Goal: Transaction & Acquisition: Purchase product/service

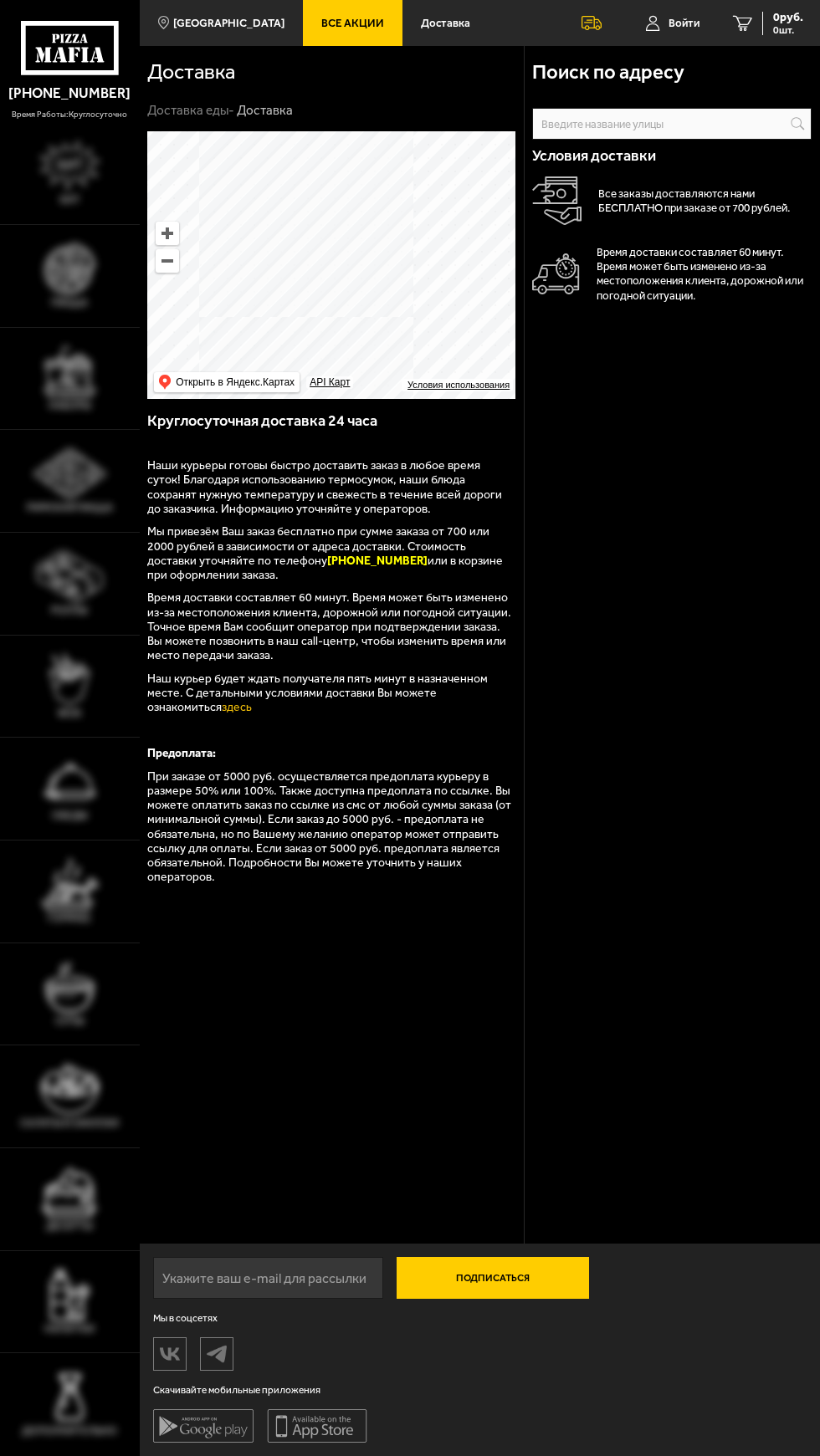
scroll to position [176, 0]
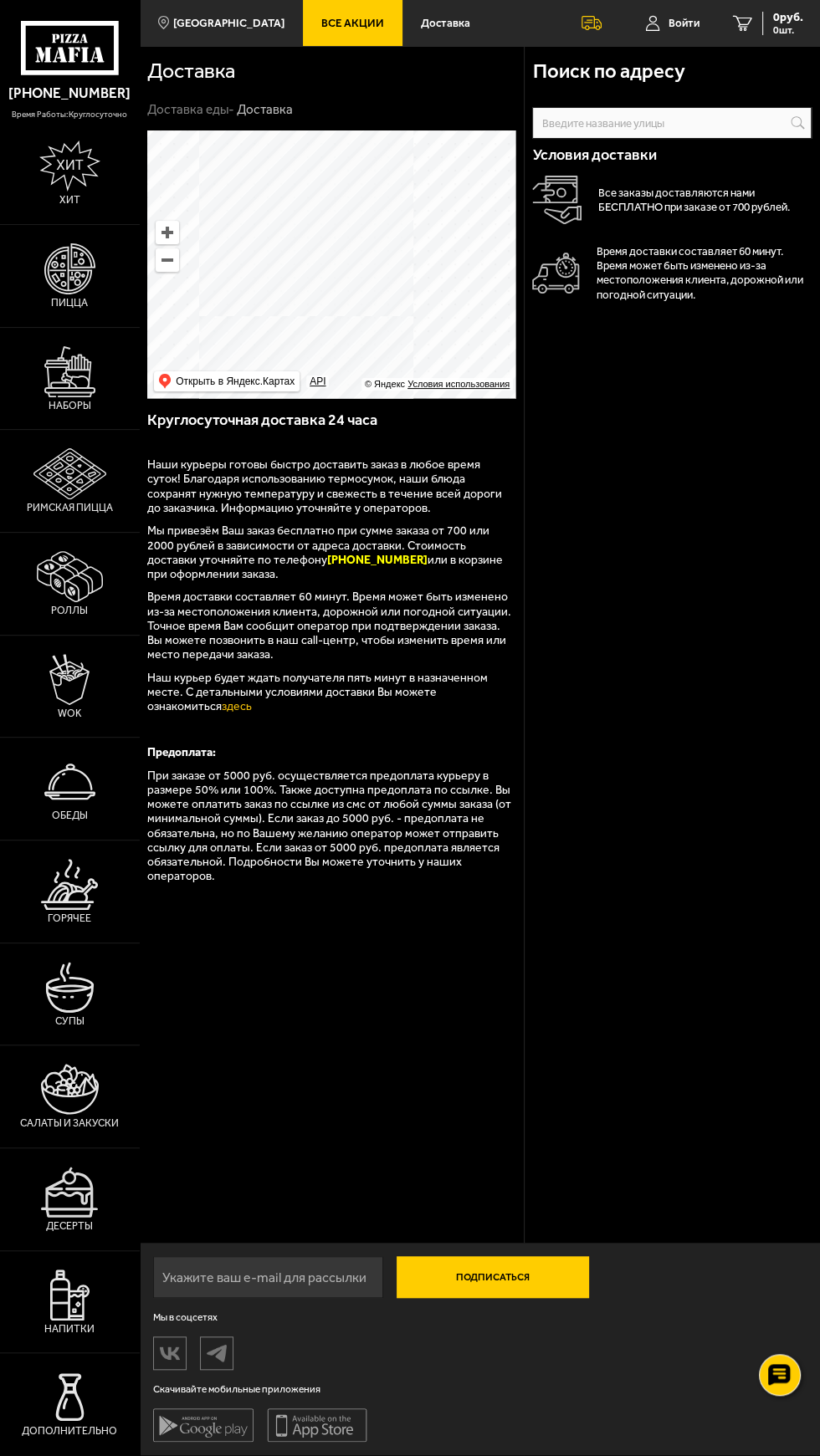
click at [51, 280] on img at bounding box center [70, 269] width 51 height 51
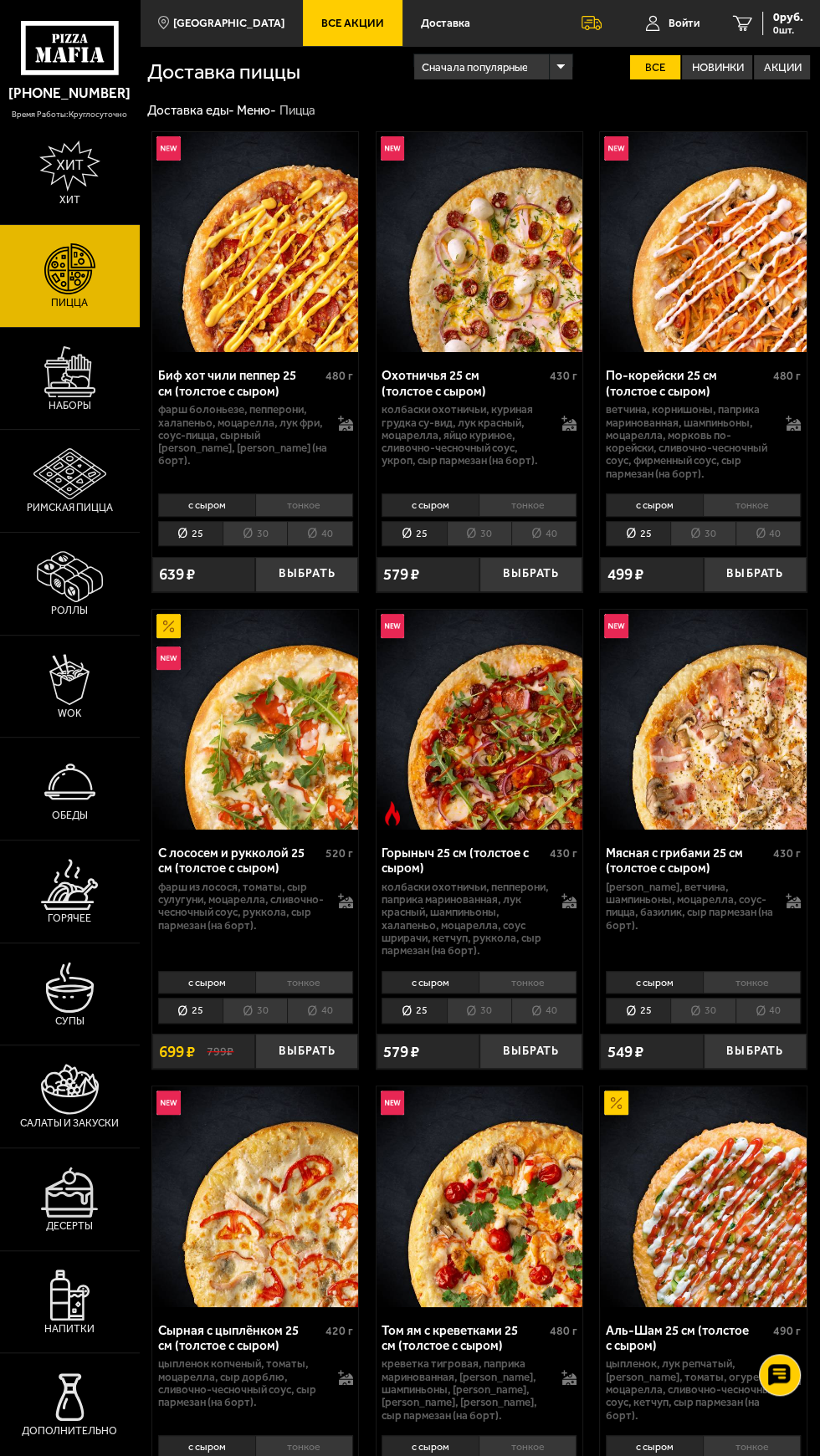
click at [56, 397] on img at bounding box center [70, 371] width 51 height 51
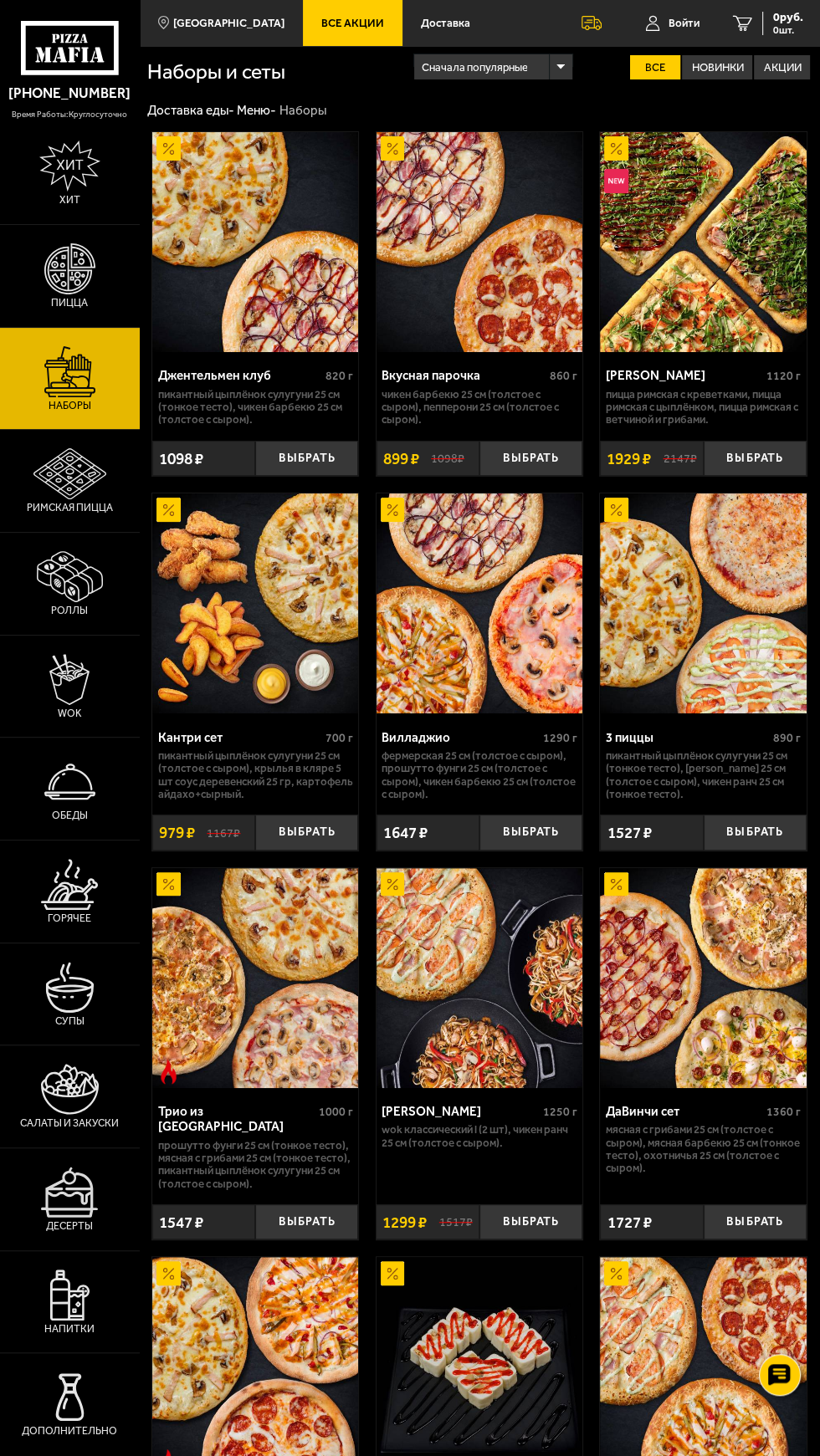
click at [61, 308] on span "Пицца" at bounding box center [69, 302] width 37 height 10
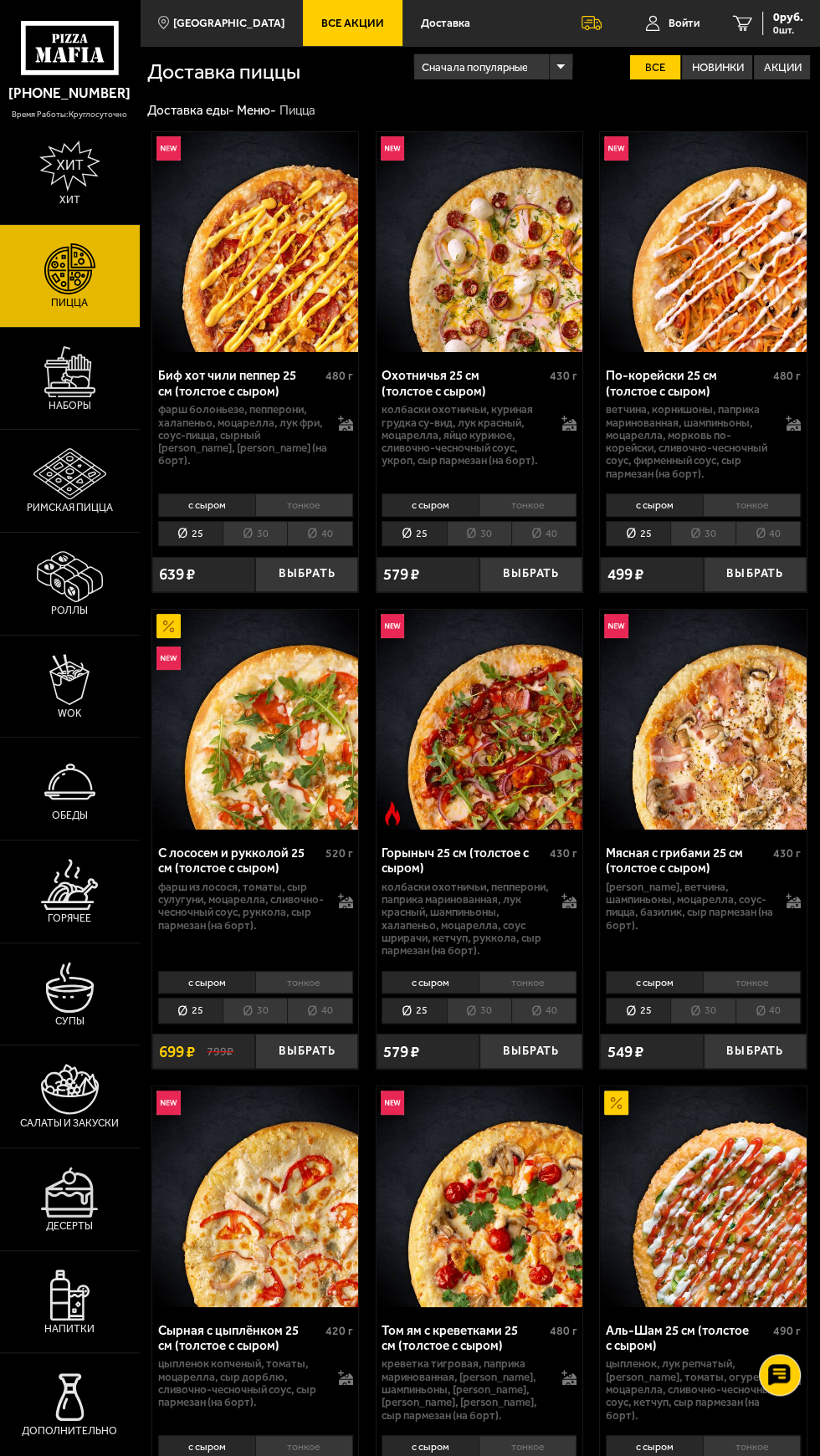
click at [62, 807] on img at bounding box center [70, 781] width 51 height 51
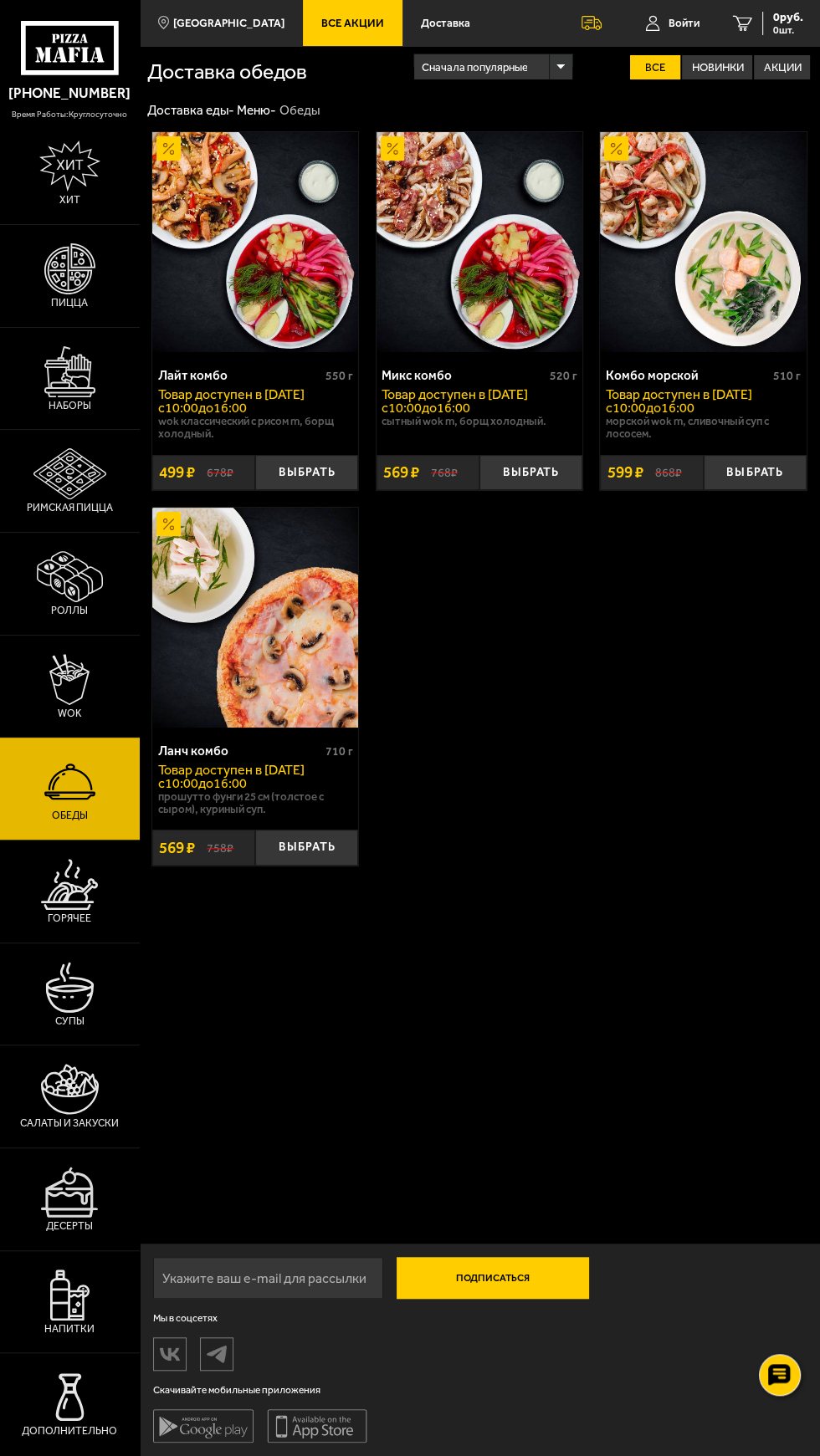
click at [70, 291] on img at bounding box center [70, 269] width 51 height 51
